Goal: Browse casually: Explore the website without a specific task or goal

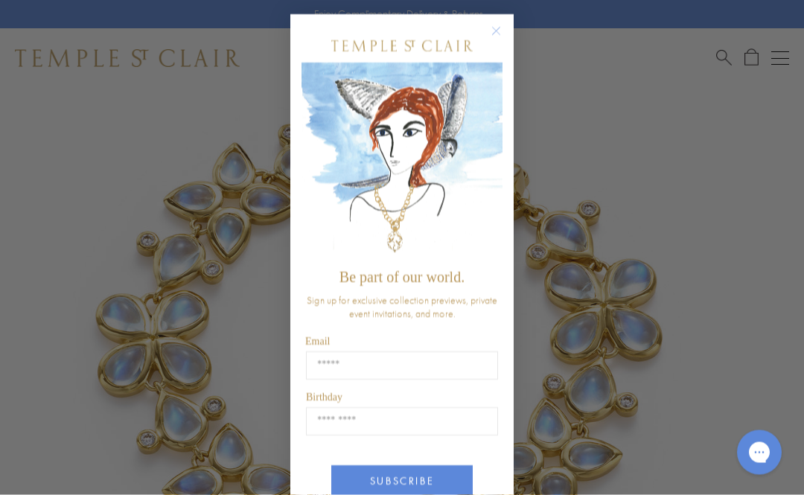
scroll to position [109, 0]
click at [511, 38] on button "Close dialog" at bounding box center [503, 39] width 19 height 19
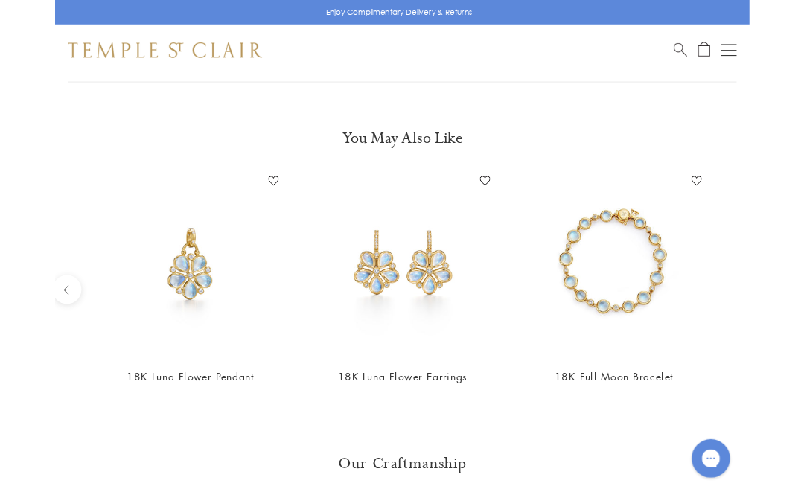
scroll to position [1173, 0]
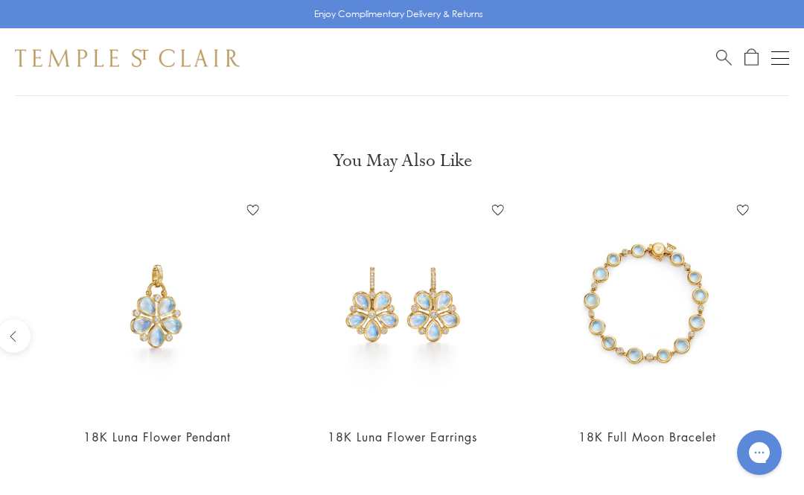
click at [677, 324] on img at bounding box center [647, 306] width 215 height 215
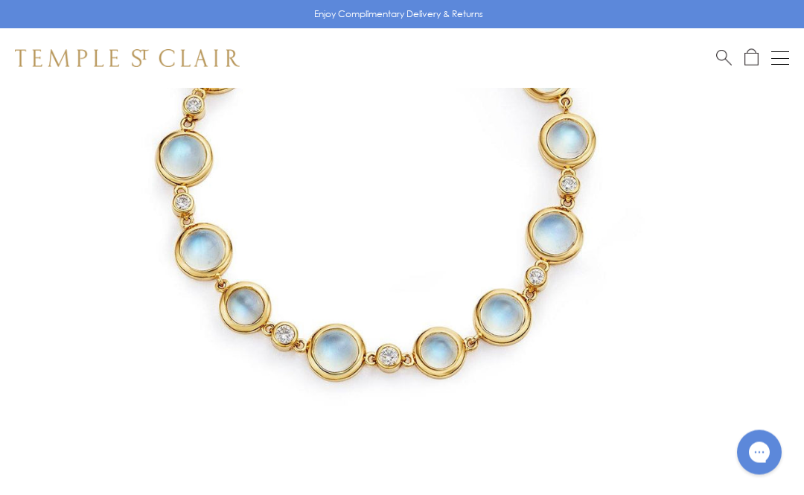
scroll to position [272, 0]
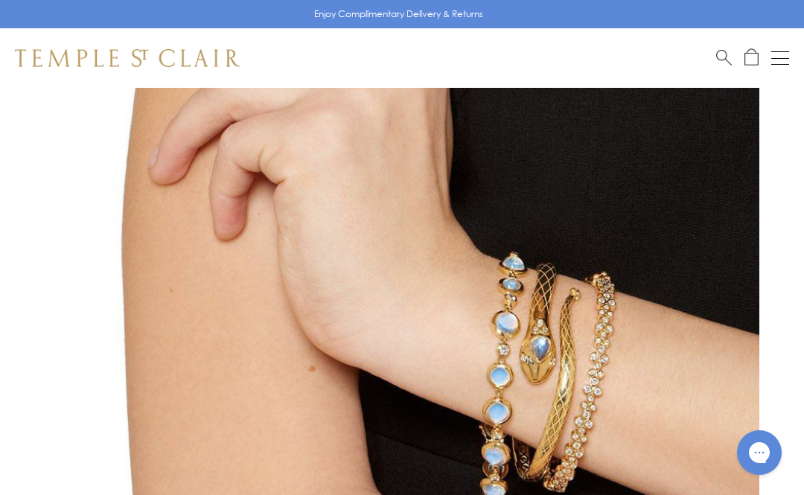
click at [718, 342] on img at bounding box center [410, 194] width 759 height 759
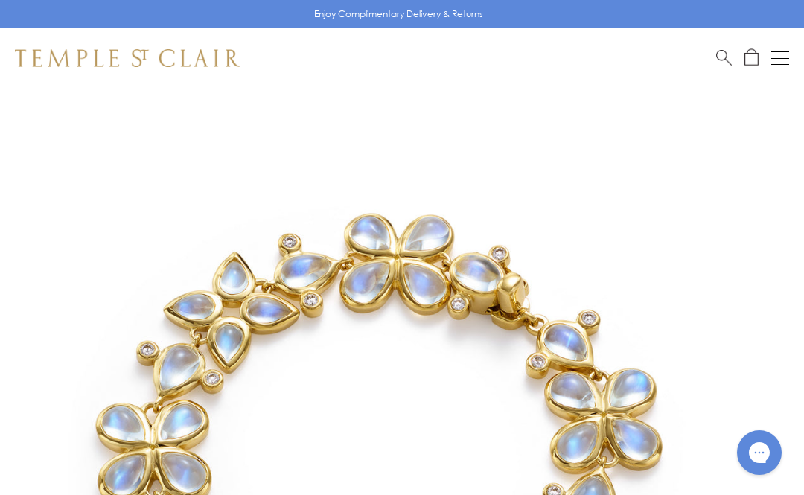
click at [731, 52] on span "Search" at bounding box center [724, 56] width 16 height 16
click at [769, 314] on div at bounding box center [402, 466] width 804 height 756
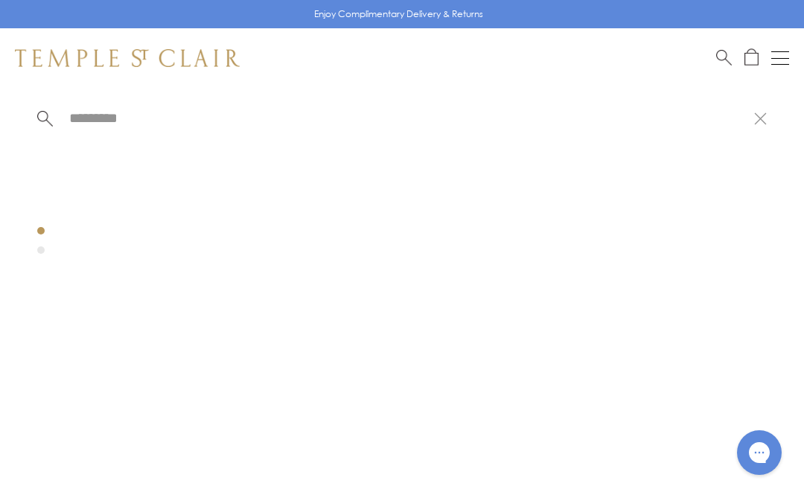
click at [764, 106] on div at bounding box center [402, 118] width 804 height 60
click at [752, 127] on input "search" at bounding box center [411, 117] width 686 height 17
click at [762, 115] on button at bounding box center [760, 118] width 13 height 14
